Goal: Check status

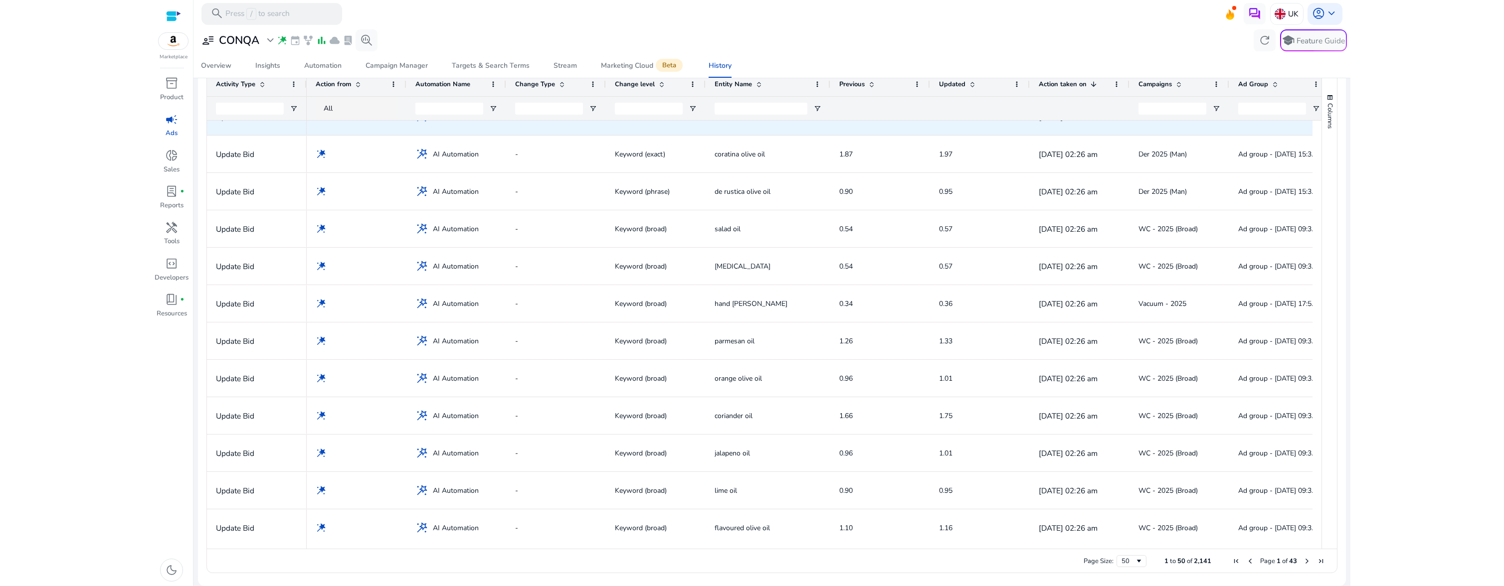
scroll to position [109, 0]
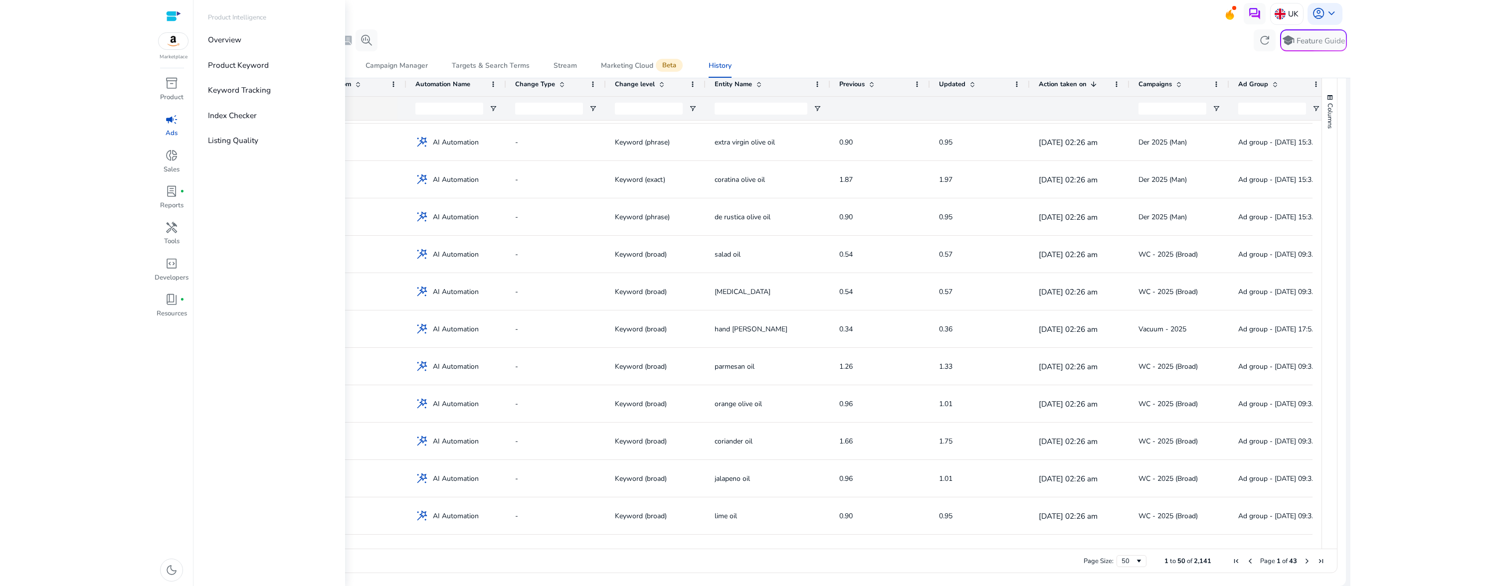
click at [177, 113] on span "campaign" at bounding box center [171, 119] width 13 height 13
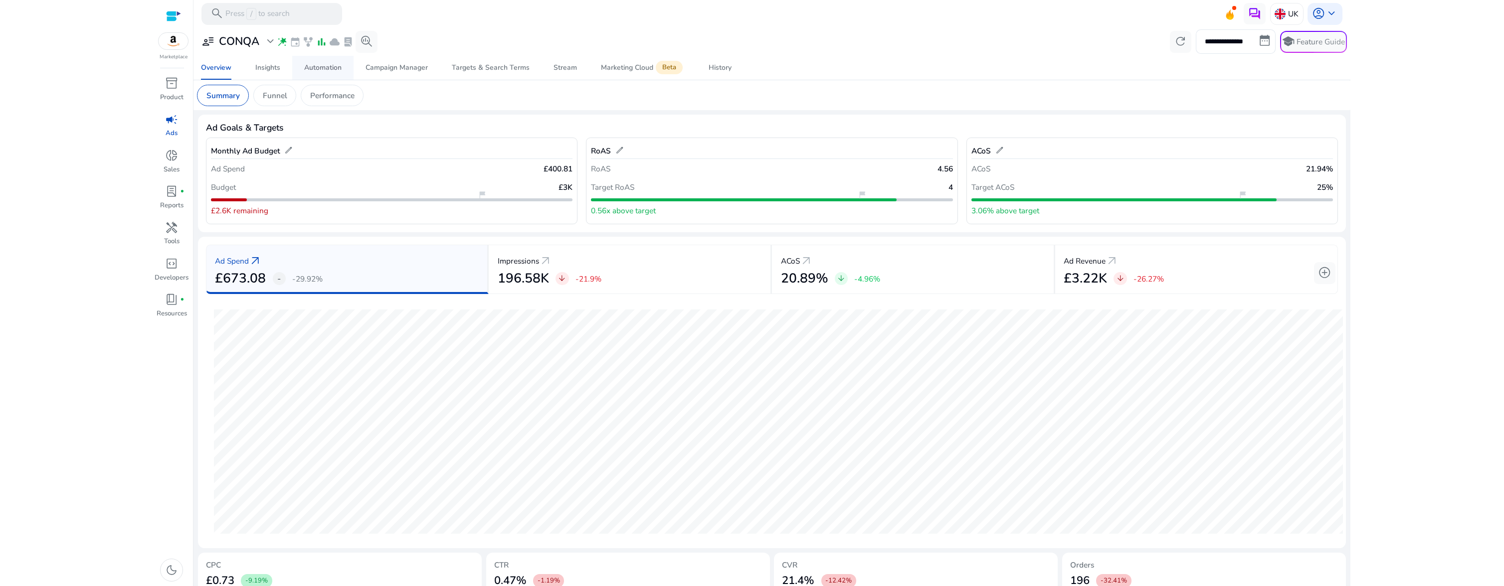
click at [309, 65] on div "Automation" at bounding box center [322, 67] width 37 height 7
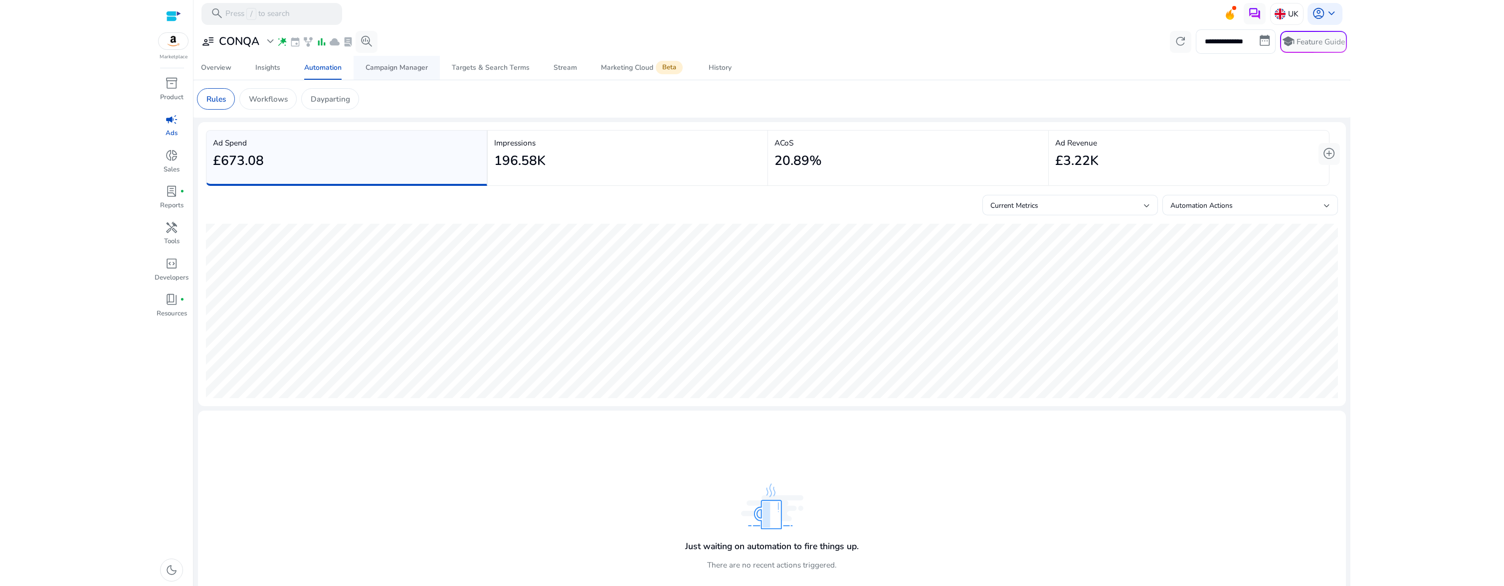
click at [392, 73] on span "Campaign Manager" at bounding box center [397, 68] width 62 height 24
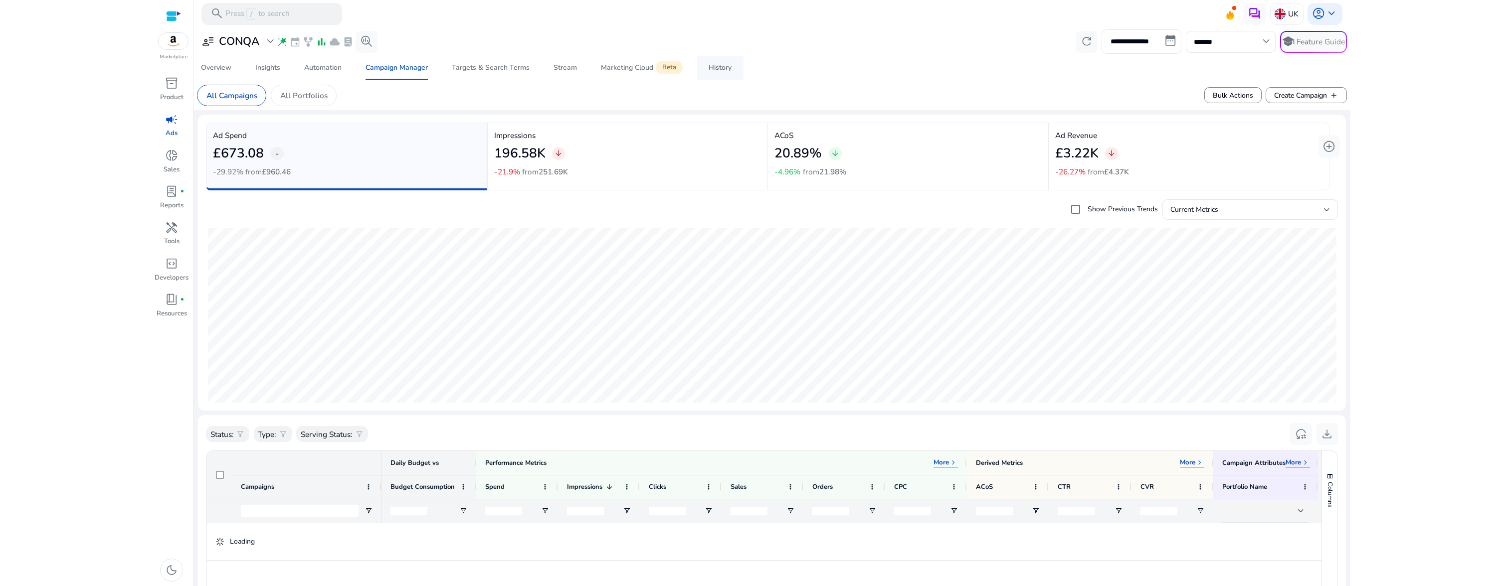
click at [714, 66] on div "History" at bounding box center [720, 67] width 23 height 7
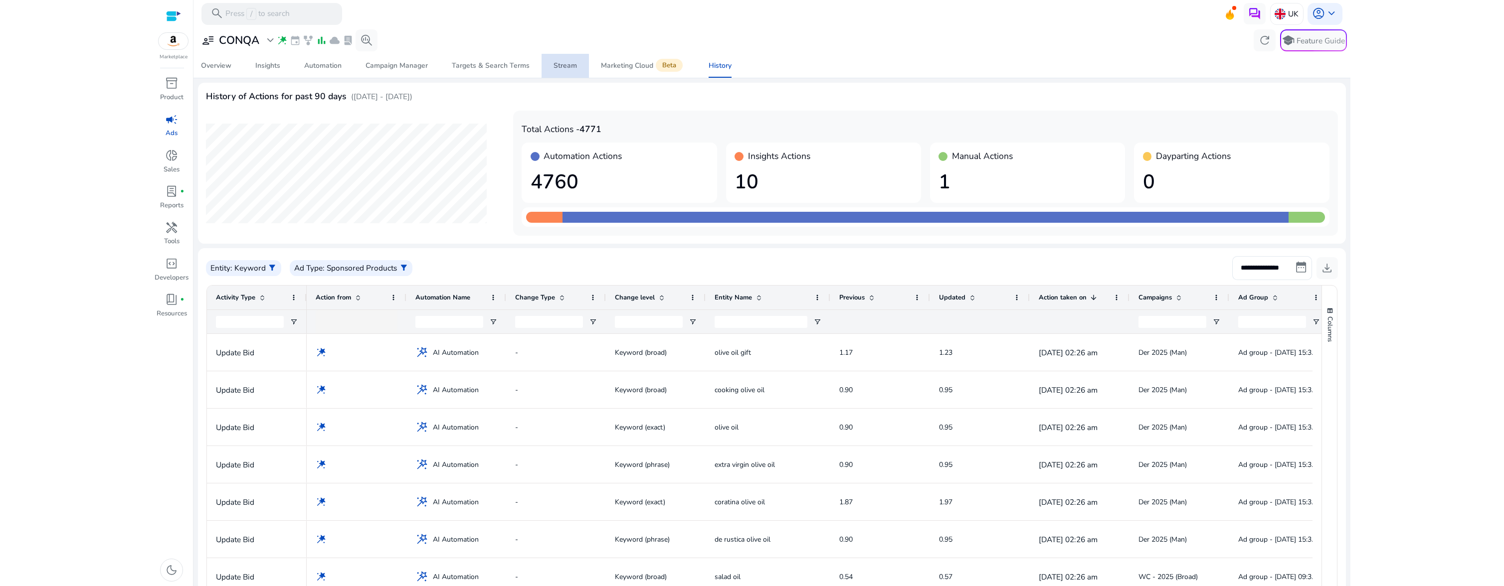
click at [561, 72] on span "Stream" at bounding box center [565, 66] width 23 height 24
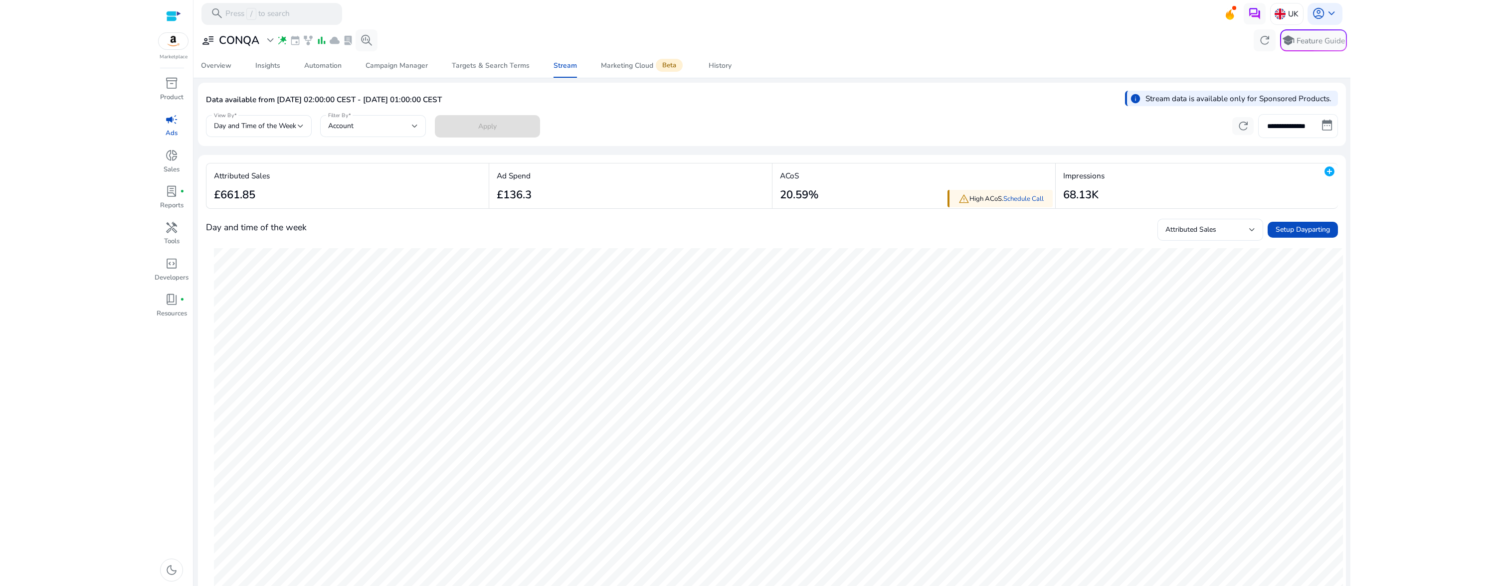
click at [1295, 126] on input "**********" at bounding box center [1298, 126] width 80 height 24
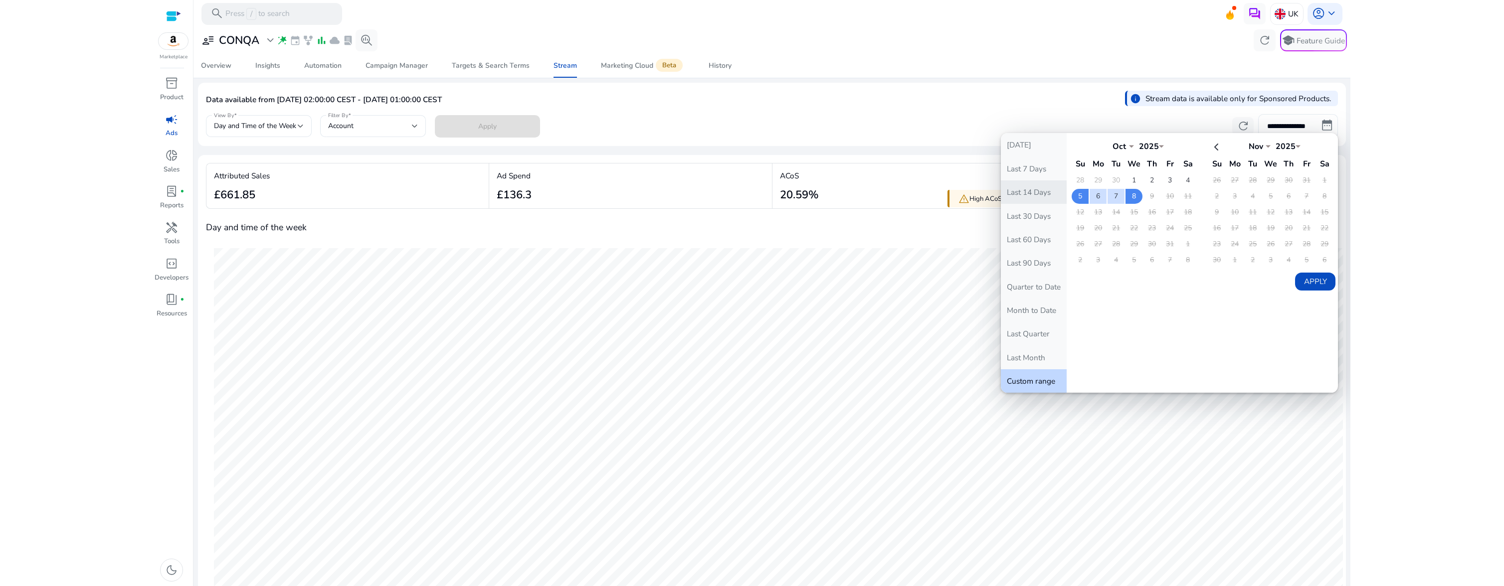
click at [1030, 196] on button "Last 14 Days" at bounding box center [1034, 192] width 66 height 23
type input "**********"
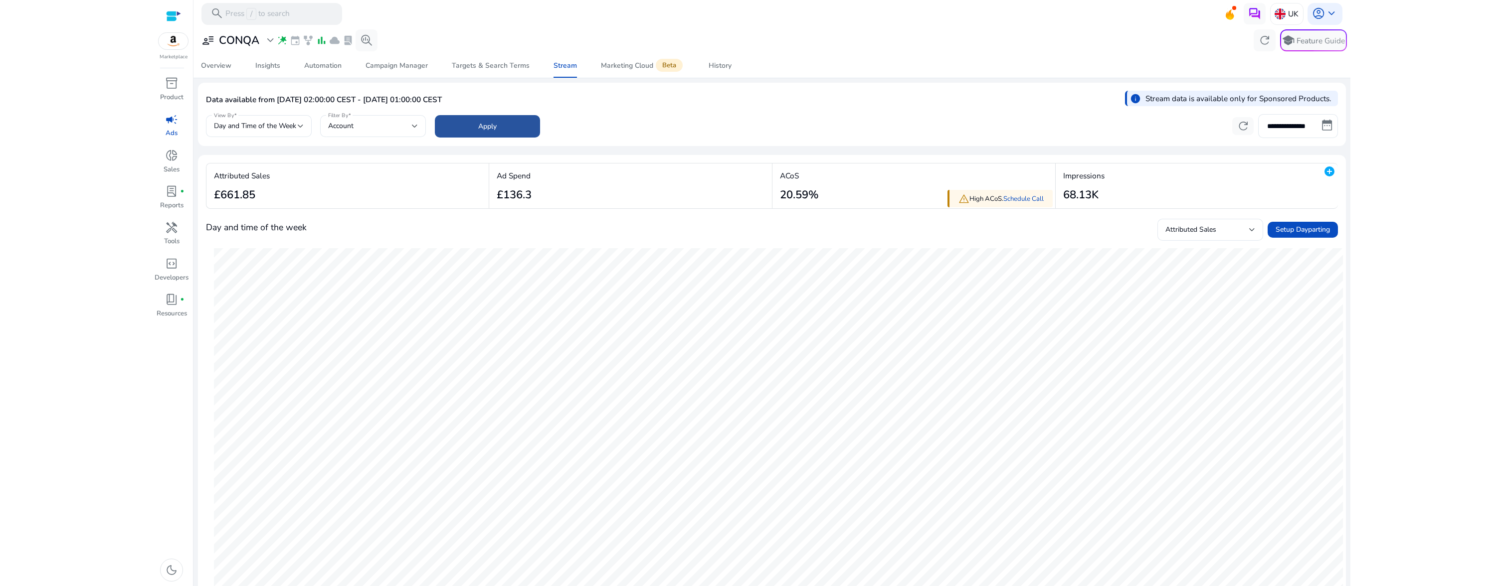
click at [486, 124] on span "Apply" at bounding box center [487, 126] width 18 height 10
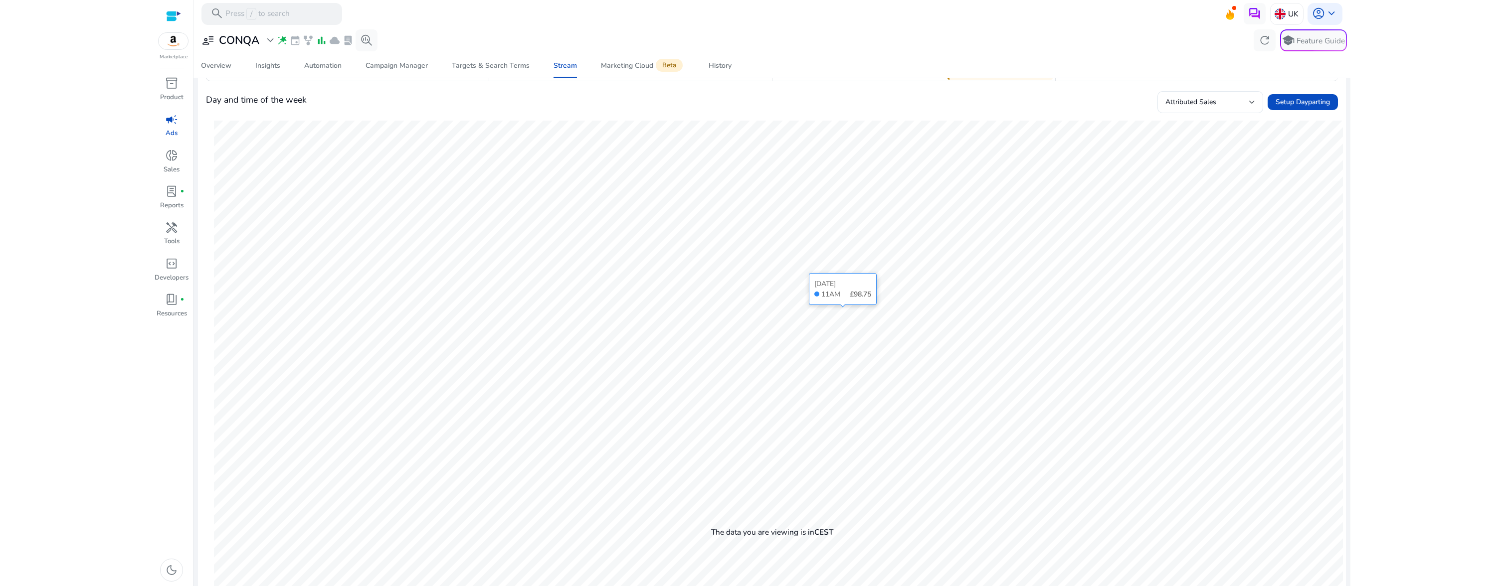
scroll to position [149, 0]
